Goal: Information Seeking & Learning: Understand process/instructions

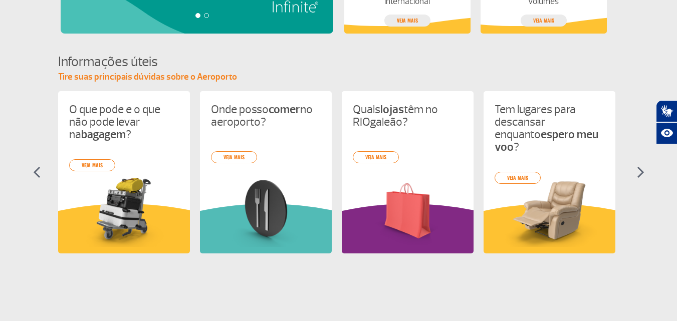
scroll to position [451, 0]
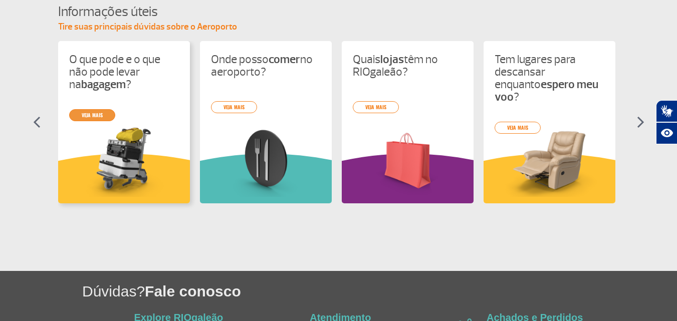
click at [100, 113] on link "veja mais" at bounding box center [92, 115] width 46 height 12
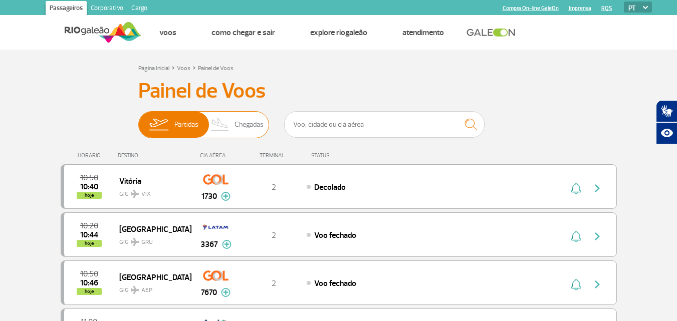
click at [255, 118] on span "Chegadas" at bounding box center [249, 125] width 29 height 26
click at [138, 120] on input "Partidas Chegadas" at bounding box center [138, 120] width 0 height 0
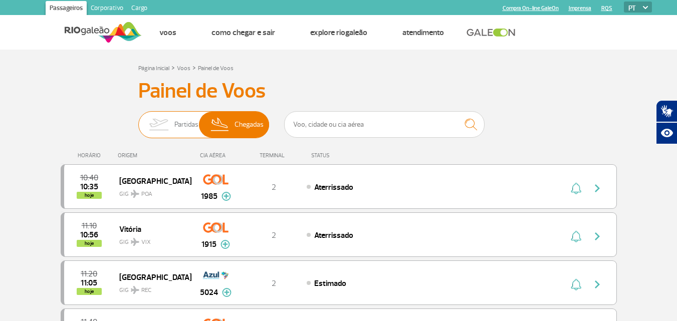
click at [176, 117] on span "Partidas" at bounding box center [186, 125] width 24 height 26
click at [138, 120] on input "Partidas Chegadas" at bounding box center [138, 120] width 0 height 0
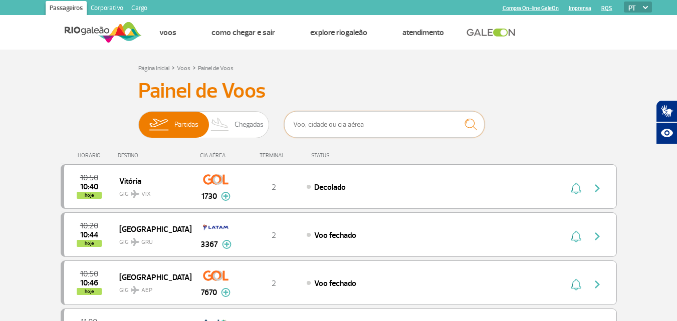
click at [361, 134] on input "text" at bounding box center [384, 124] width 200 height 27
click at [361, 128] on input "text" at bounding box center [384, 124] width 200 height 27
click at [317, 127] on input "b" at bounding box center [384, 124] width 200 height 27
type input "brasilia"
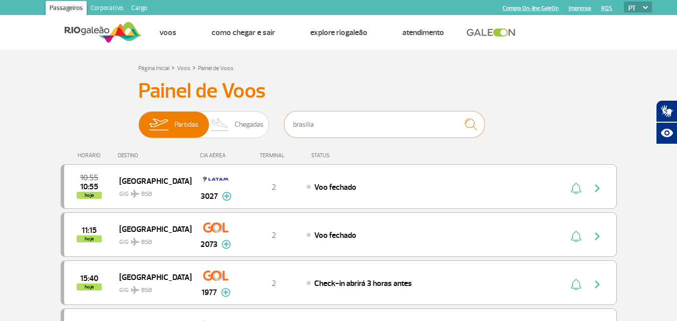
drag, startPoint x: 367, startPoint y: 128, endPoint x: 206, endPoint y: 155, distance: 163.6
click at [206, 155] on div "Painel de Voos Partidas Chegadas brasilia 10:55 10:55 hoje [GEOGRAPHIC_DATA] GI…" at bounding box center [339, 319] width 556 height 480
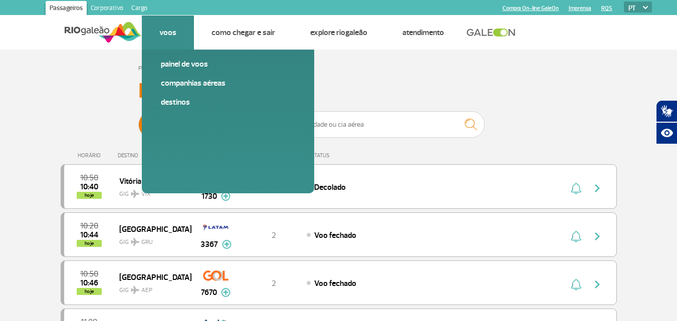
click at [181, 38] on li "Voos Painel de voos Companhias Aéreas Destinos" at bounding box center [168, 33] width 52 height 34
click at [187, 60] on link "Painel de voos" at bounding box center [228, 64] width 134 height 11
click at [201, 63] on link "Painel de voos" at bounding box center [228, 64] width 134 height 11
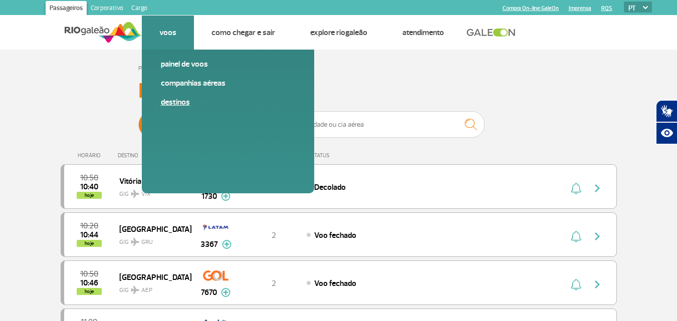
click at [181, 104] on link "Destinos" at bounding box center [228, 102] width 134 height 11
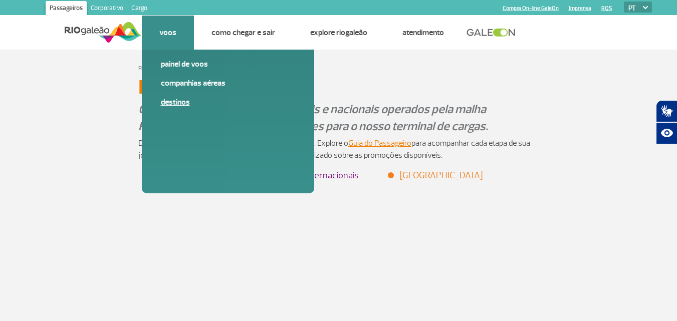
click at [181, 104] on link "Destinos" at bounding box center [228, 102] width 134 height 11
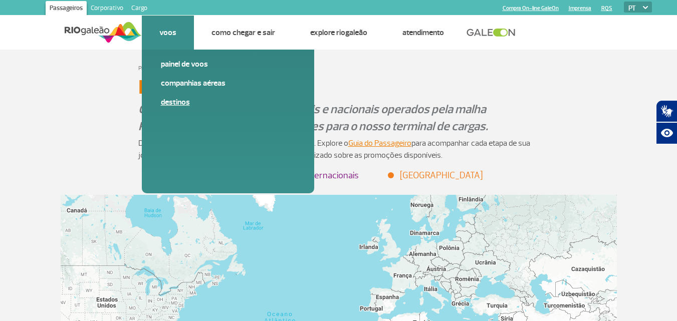
click at [181, 104] on link "Destinos" at bounding box center [228, 102] width 134 height 11
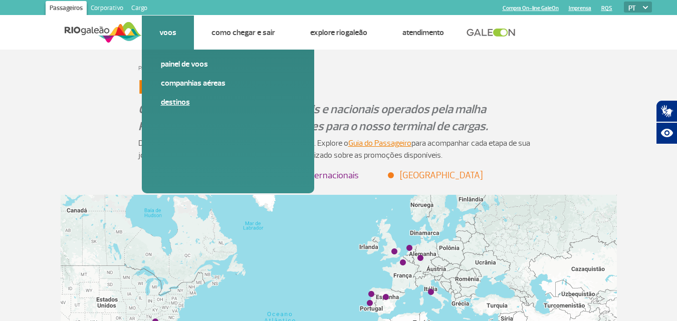
click at [173, 99] on link "Destinos" at bounding box center [228, 102] width 134 height 11
click at [202, 59] on link "Painel de voos" at bounding box center [228, 64] width 134 height 11
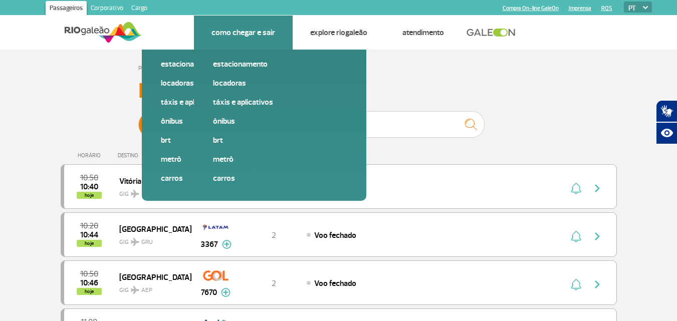
click at [245, 32] on link "Como chegar e sair" at bounding box center [243, 33] width 64 height 10
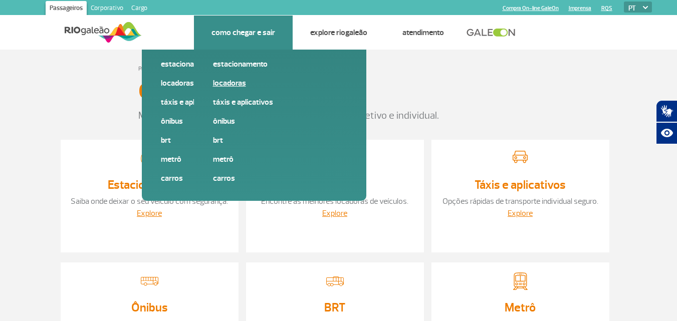
click at [233, 82] on link "Locadoras" at bounding box center [280, 83] width 134 height 11
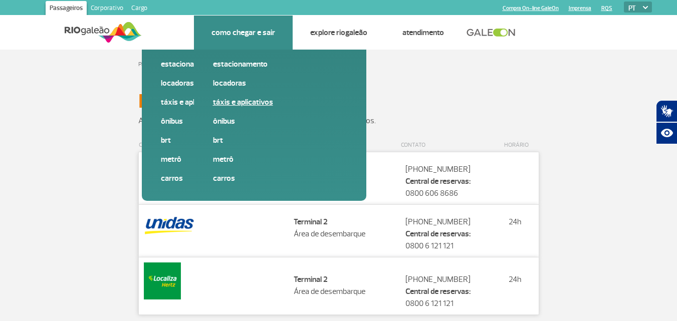
click at [249, 104] on link "Táxis e aplicativos" at bounding box center [280, 102] width 134 height 11
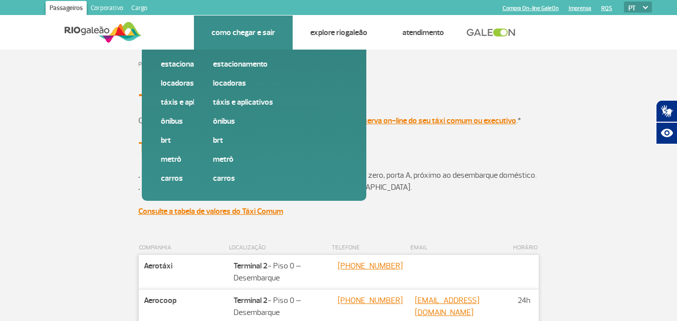
click at [254, 39] on li "Como chegar e sair Estacionamento Locadoras Táxis e aplicativos Ônibus BRT Metr…" at bounding box center [243, 33] width 99 height 34
click at [224, 179] on link "Carros" at bounding box center [280, 178] width 134 height 11
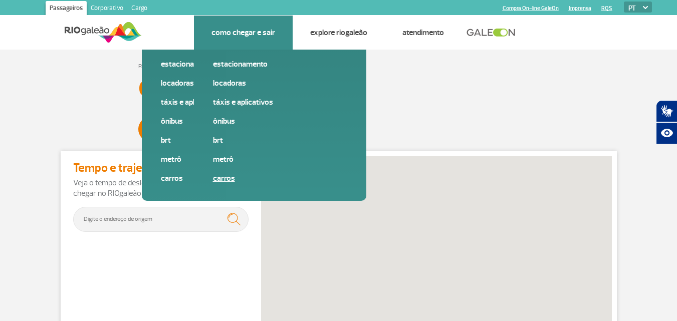
click at [224, 179] on link "Carros" at bounding box center [280, 178] width 134 height 11
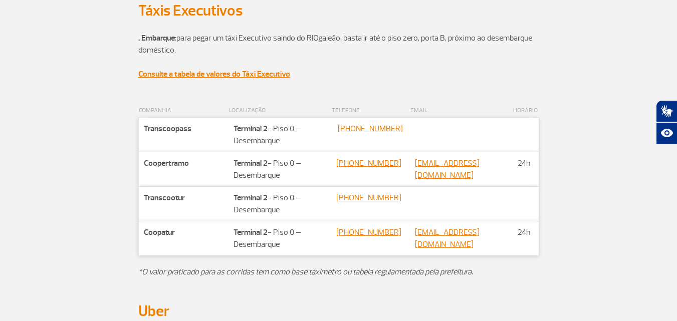
scroll to position [451, 0]
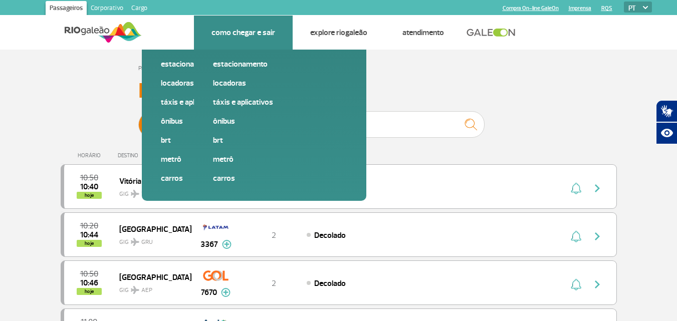
click at [246, 32] on link "Como chegar e sair" at bounding box center [243, 33] width 64 height 10
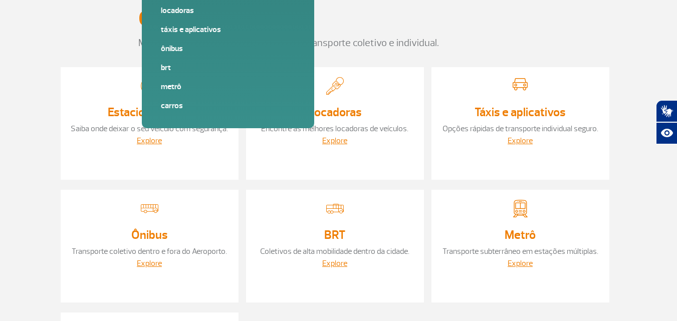
scroll to position [100, 0]
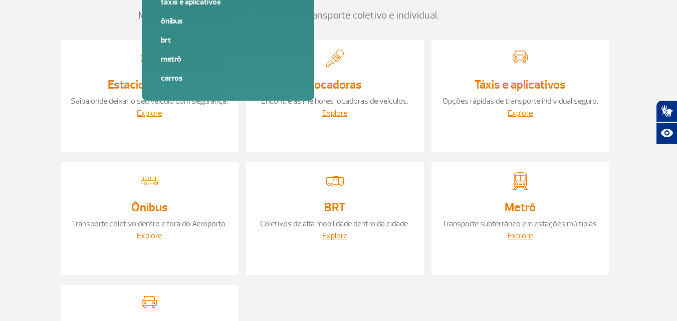
click at [157, 236] on link "Explore" at bounding box center [149, 236] width 25 height 10
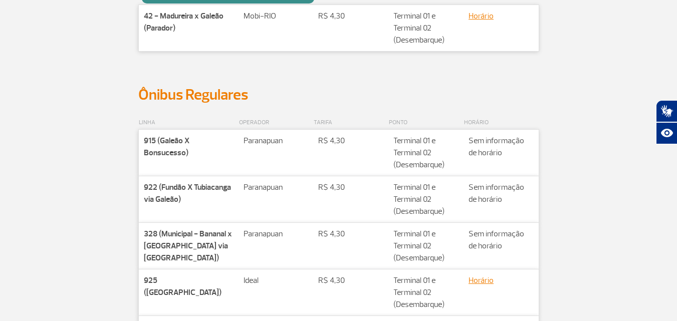
scroll to position [50, 0]
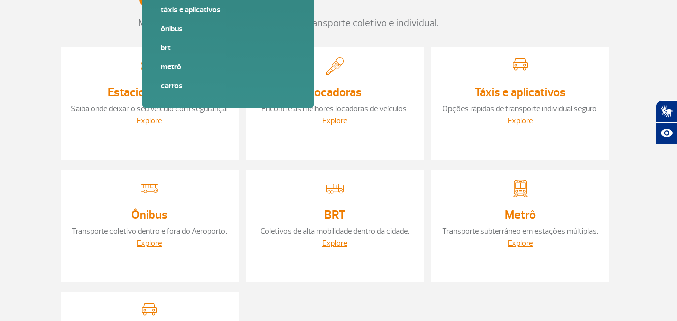
scroll to position [100, 0]
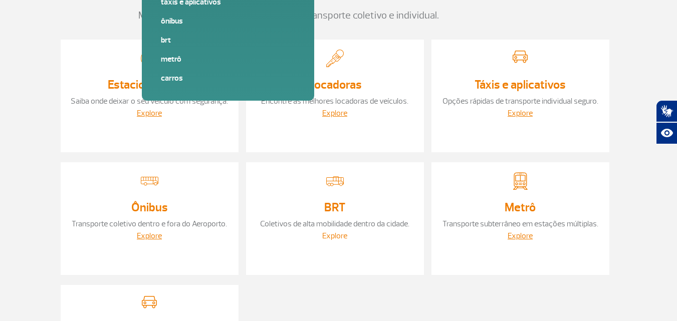
click at [331, 237] on link "Explore" at bounding box center [334, 236] width 25 height 10
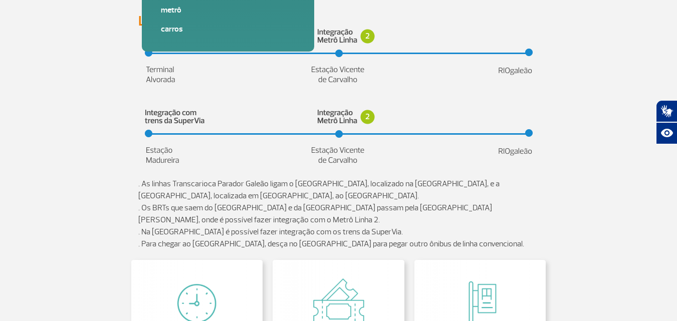
scroll to position [100, 0]
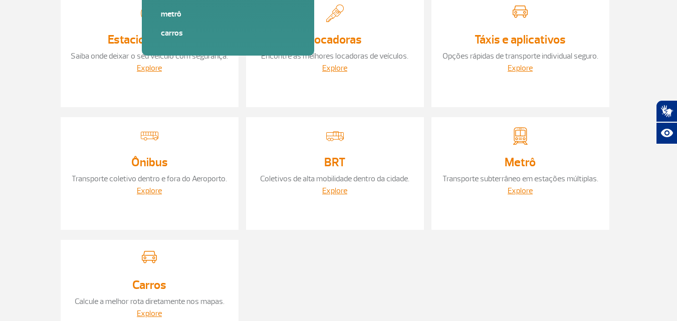
scroll to position [150, 0]
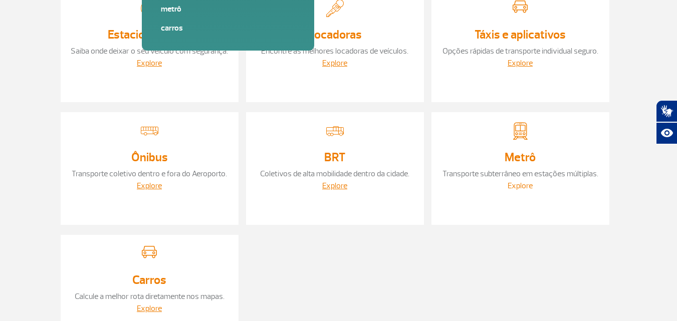
click at [517, 183] on link "Explore" at bounding box center [520, 186] width 25 height 10
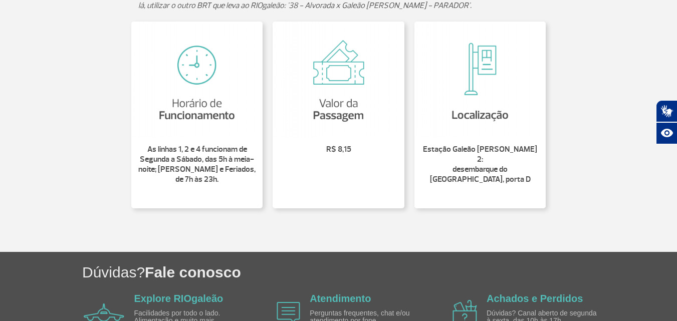
scroll to position [351, 0]
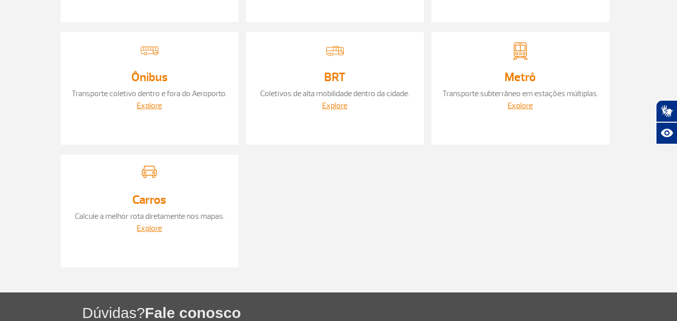
scroll to position [251, 0]
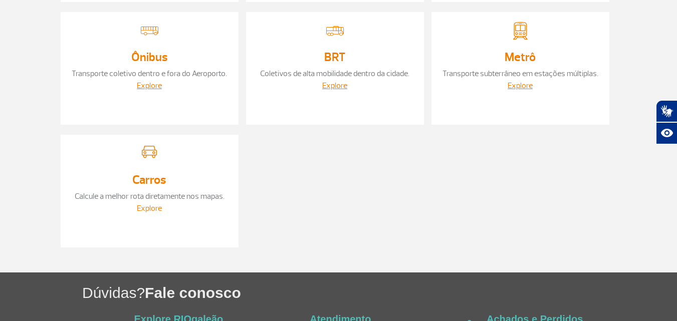
click at [148, 211] on link "Explore" at bounding box center [149, 208] width 25 height 10
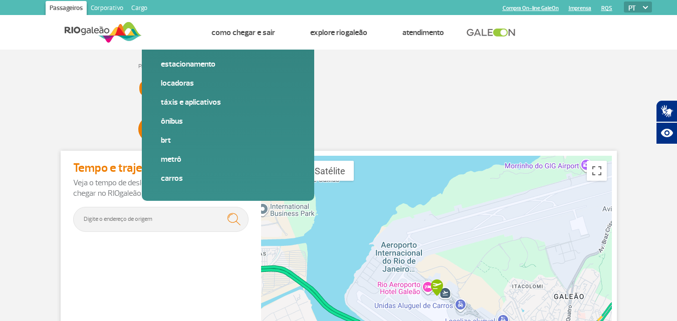
scroll to position [100, 0]
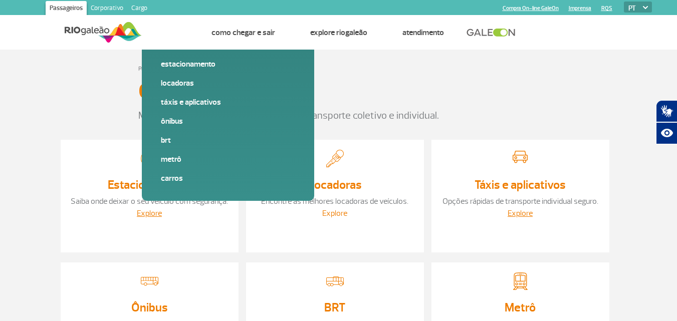
click at [335, 214] on link "Explore" at bounding box center [334, 213] width 25 height 10
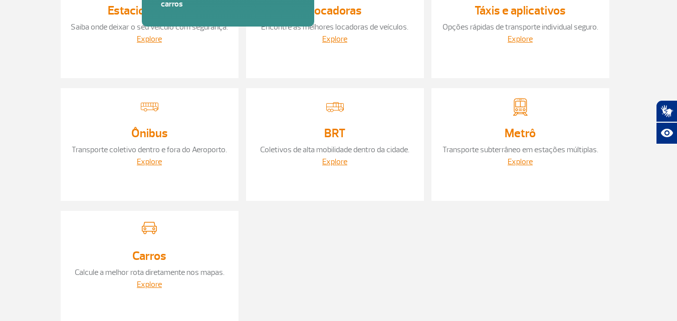
scroll to position [200, 0]
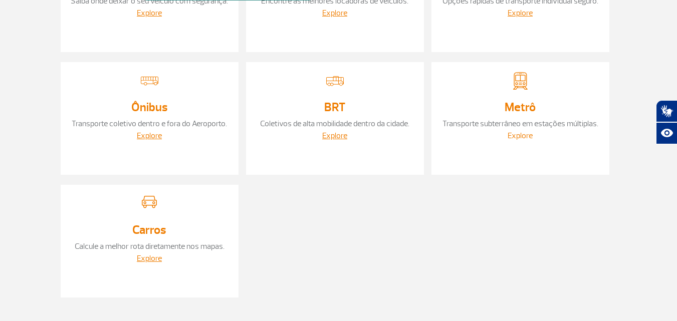
click at [517, 133] on link "Explore" at bounding box center [520, 136] width 25 height 10
